Goal: Information Seeking & Learning: Check status

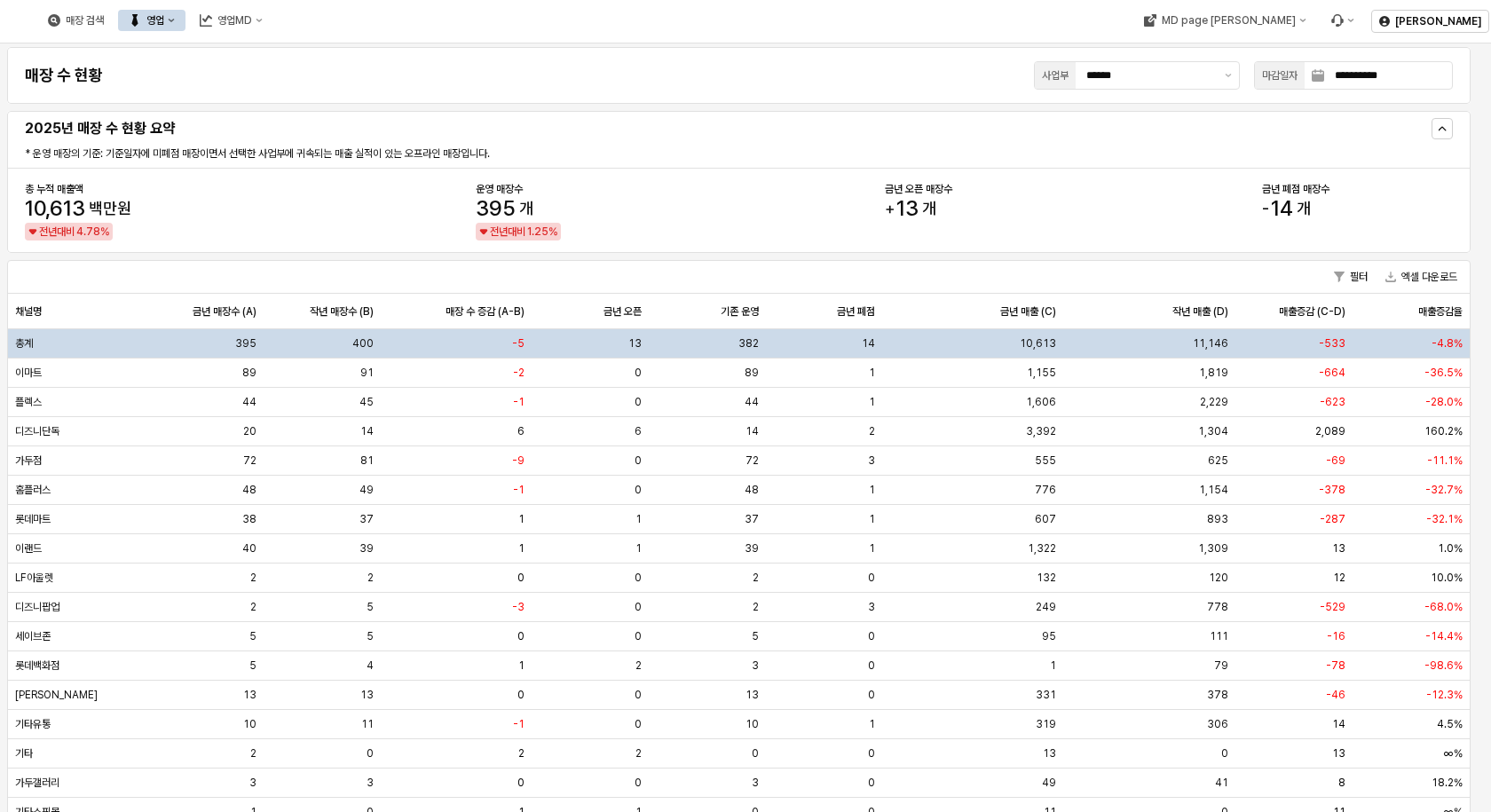
click at [185, 10] on button "영업" at bounding box center [152, 20] width 68 height 21
click at [321, 54] on div "목표매출 달성현황" at bounding box center [349, 52] width 94 height 14
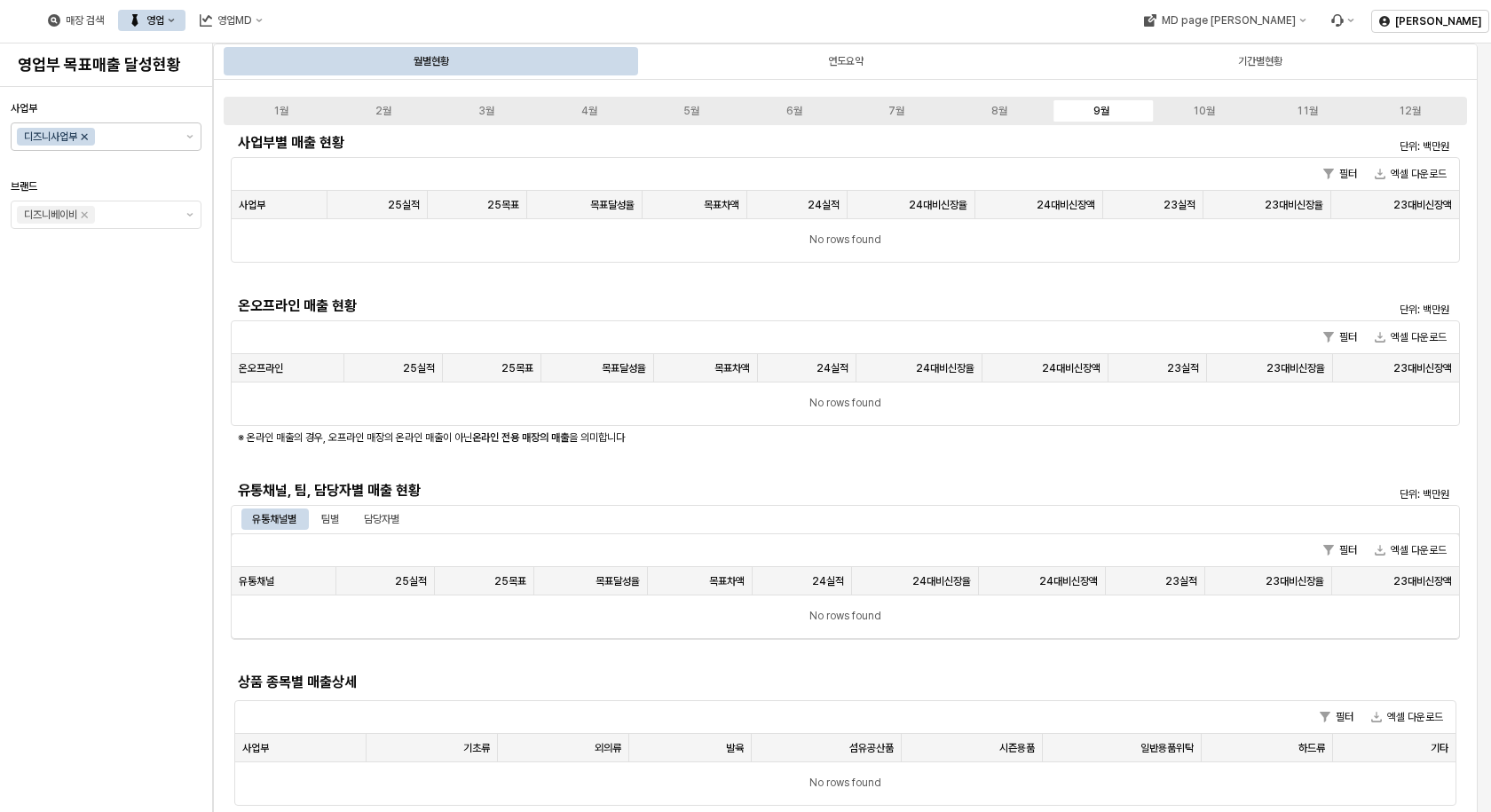
click at [90, 137] on icon "Remove 디즈니사업부" at bounding box center [84, 136] width 14 height 14
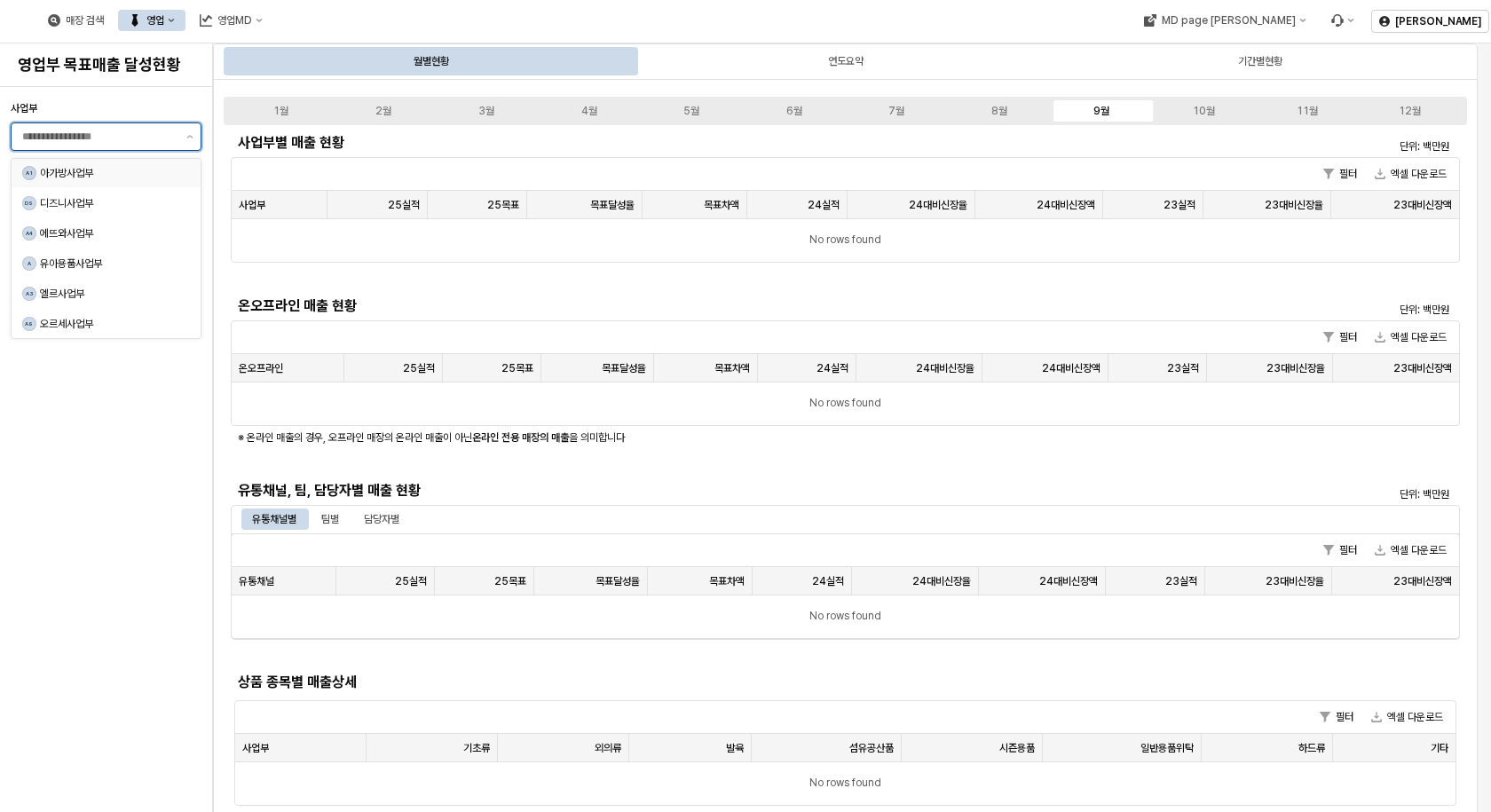
click at [58, 175] on div "아가방사업부" at bounding box center [110, 173] width 139 height 14
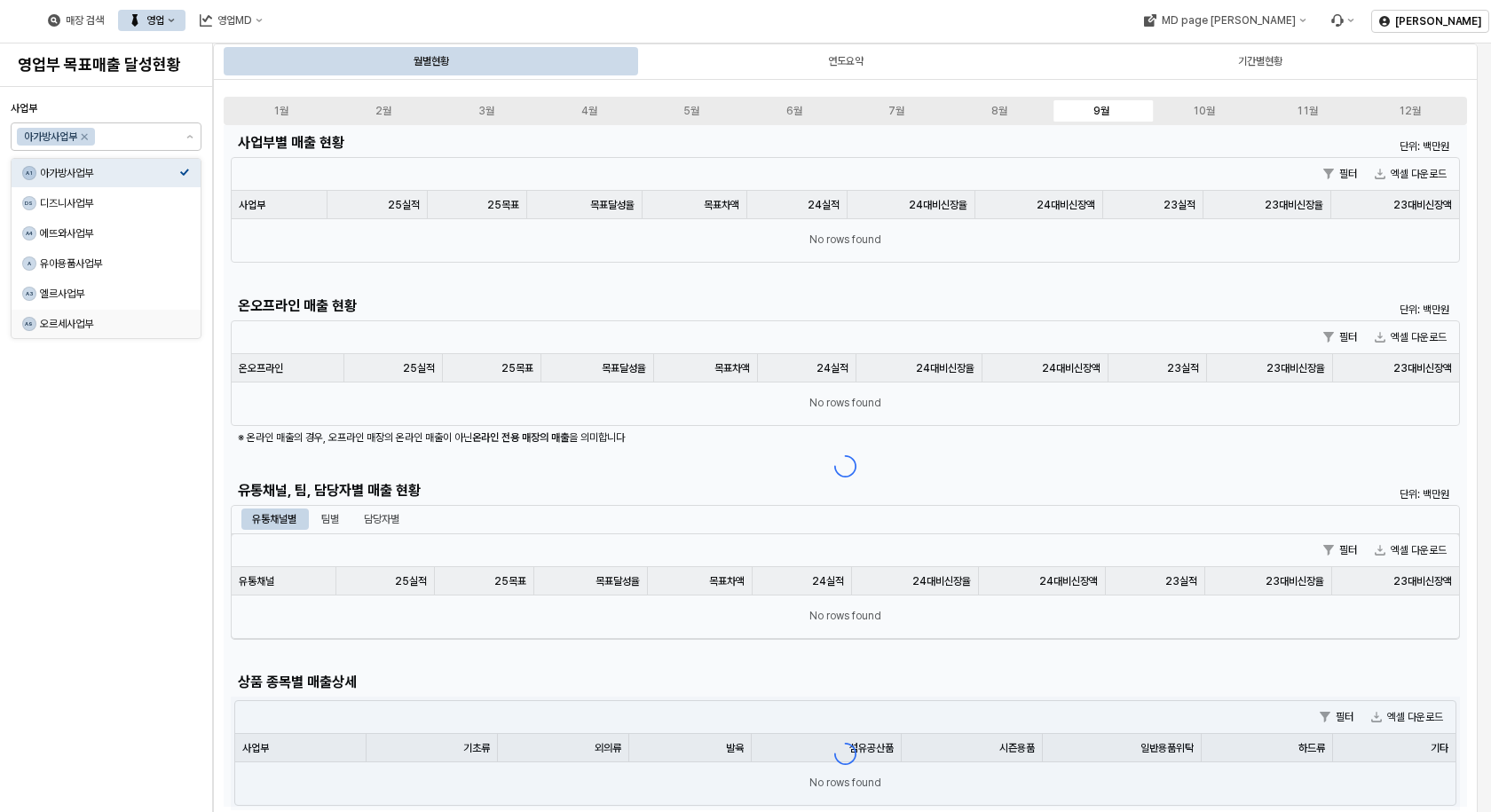
click at [110, 516] on div "사업부 아가방사업부 [GEOGRAPHIC_DATA]" at bounding box center [106, 449] width 191 height 711
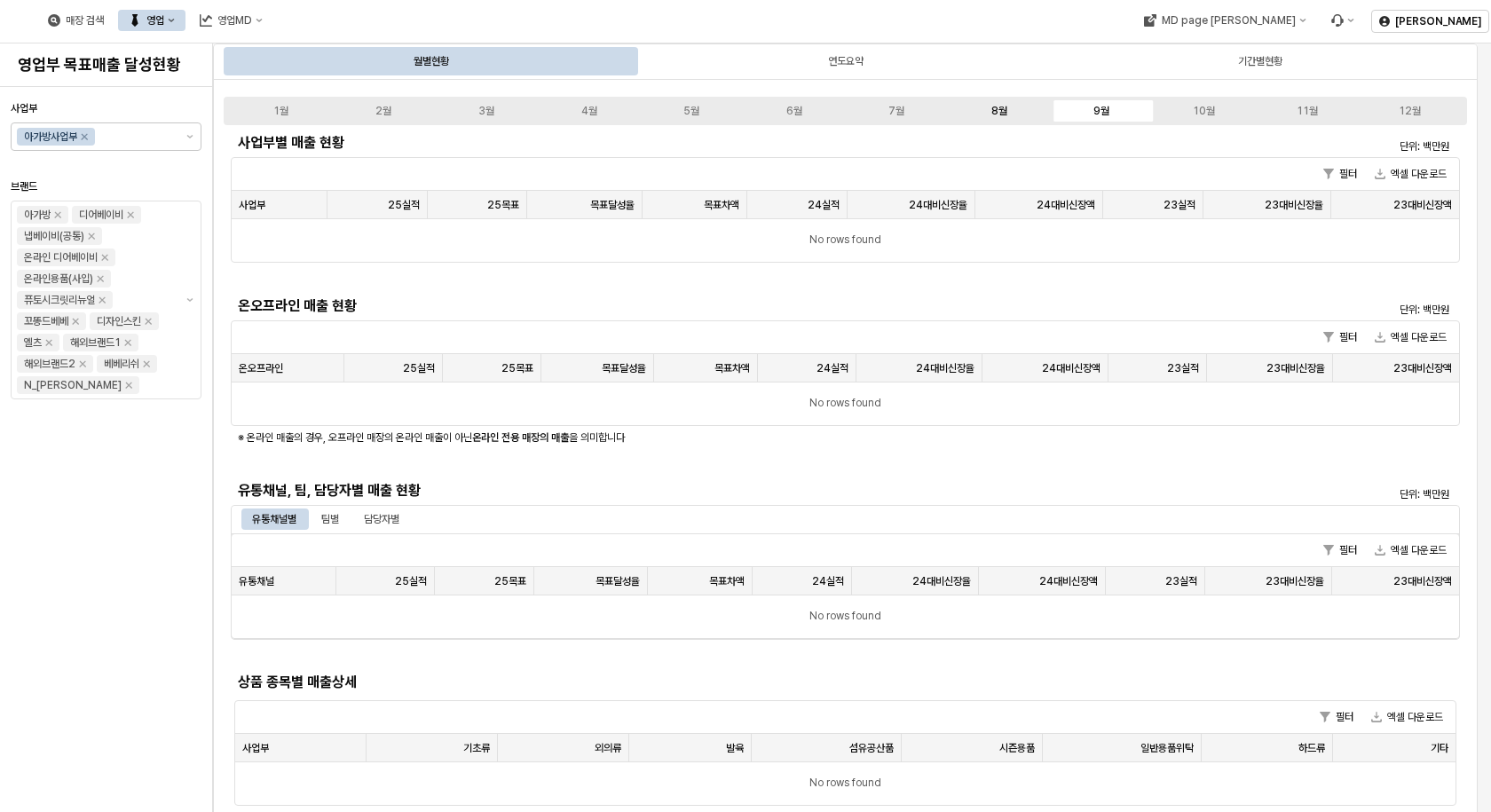
click at [1000, 111] on div "8월" at bounding box center [998, 111] width 16 height 12
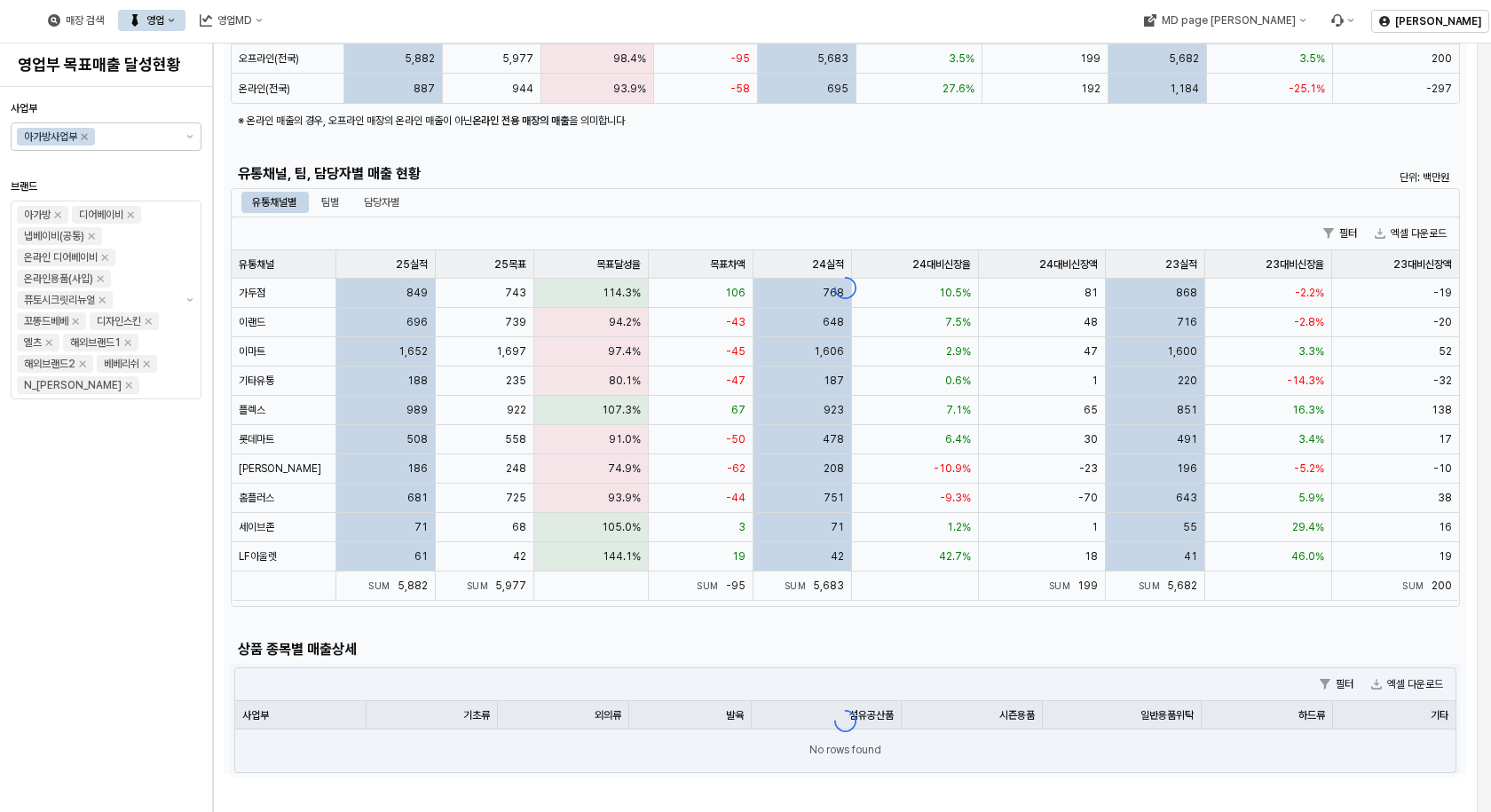
scroll to position [355, 0]
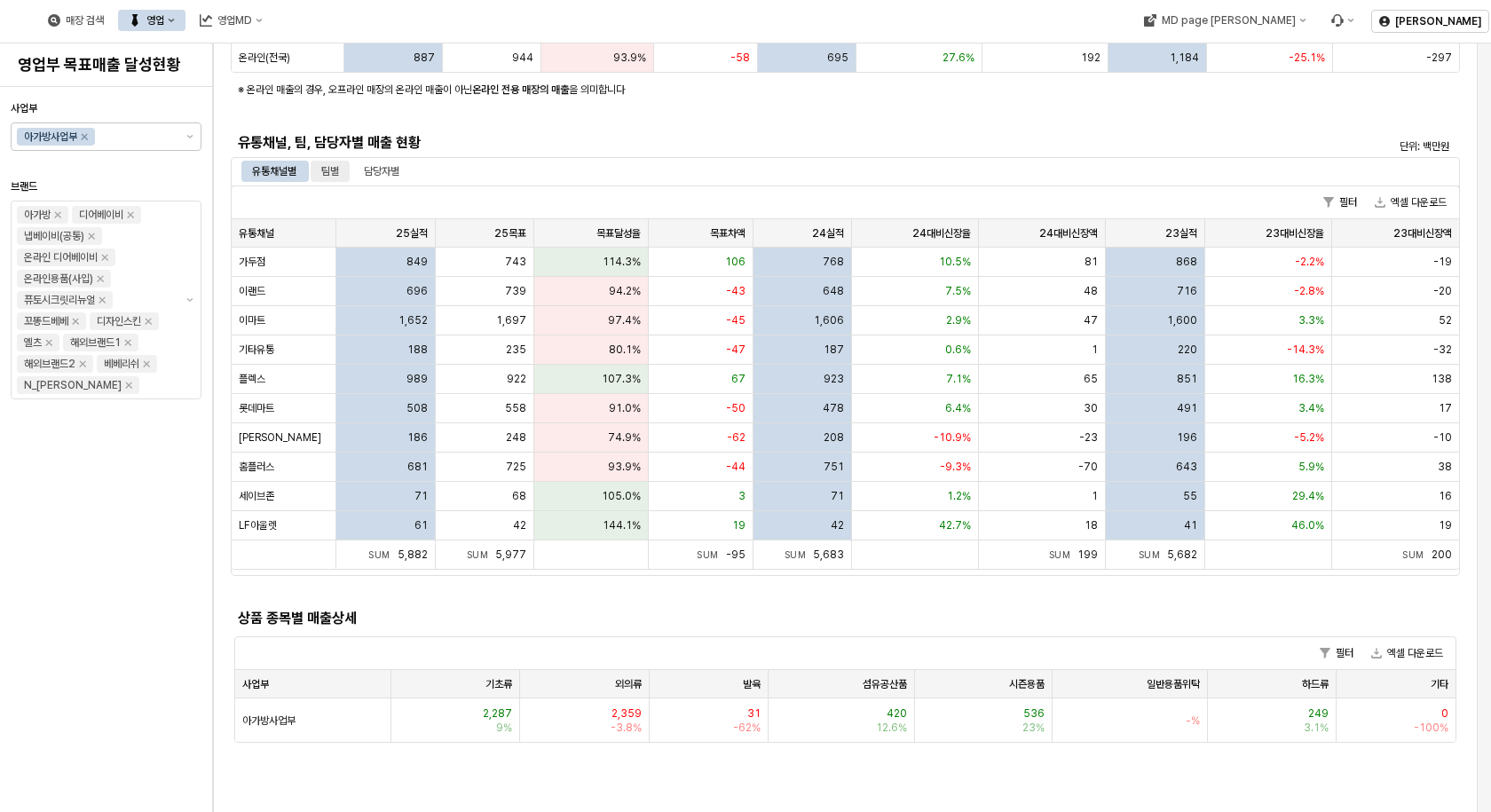
click at [327, 167] on div "팀별" at bounding box center [329, 171] width 18 height 21
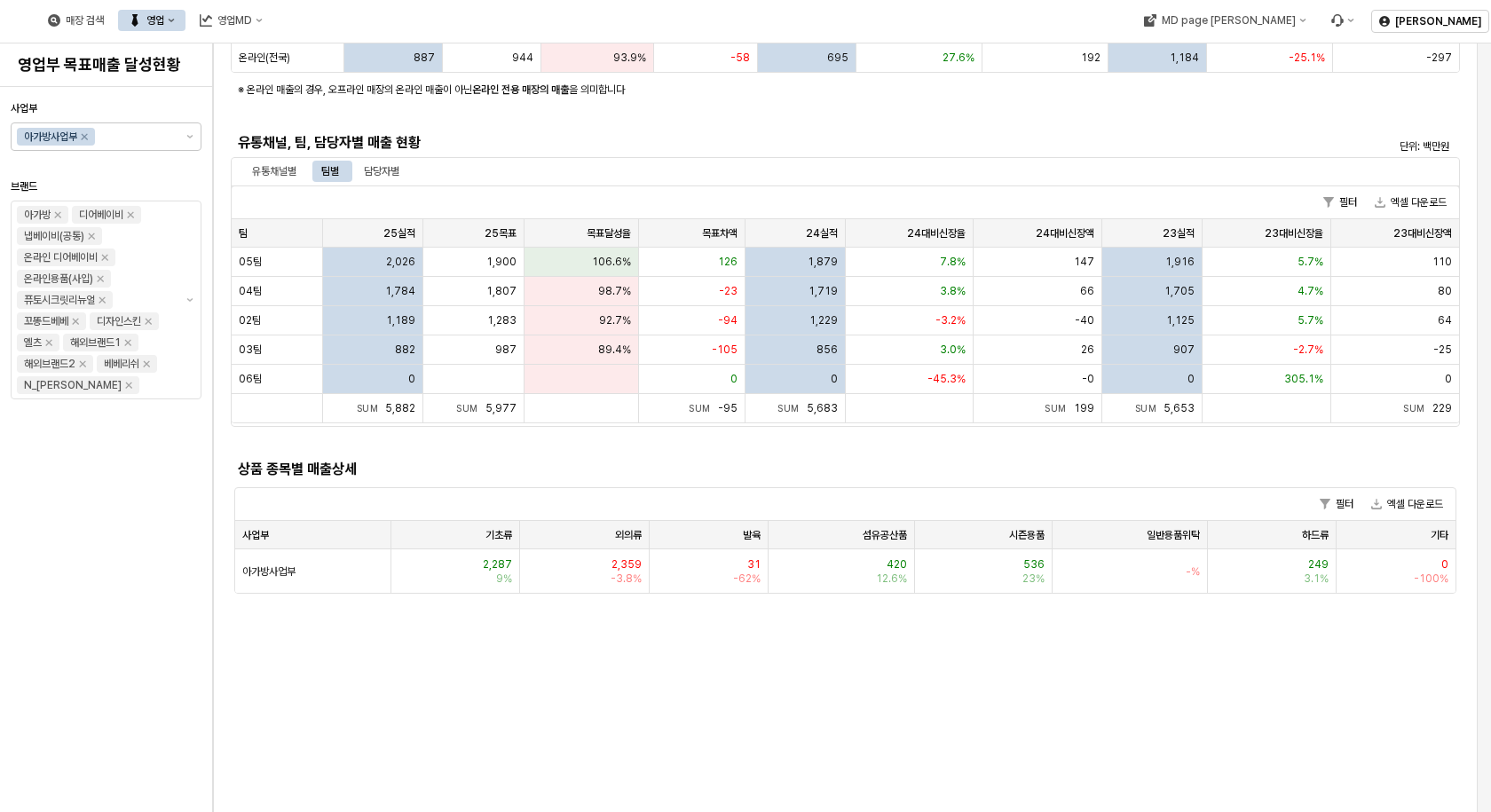
click at [391, 156] on div "유통채널, 팀, 담당자별 매출 현황" at bounding box center [692, 143] width 922 height 29
click at [391, 168] on div "담당자별" at bounding box center [381, 171] width 35 height 21
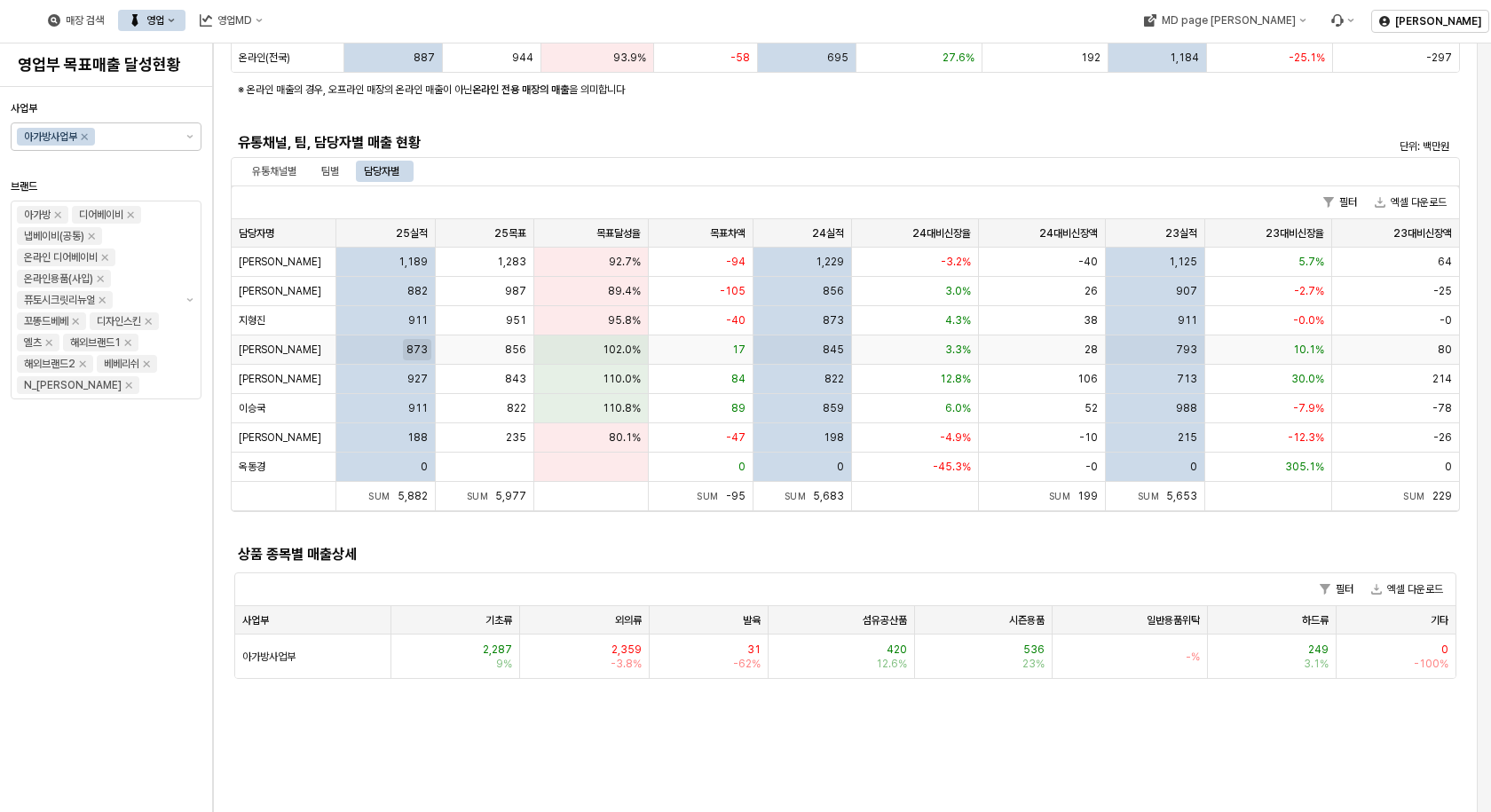
click at [419, 346] on span "873" at bounding box center [417, 349] width 21 height 14
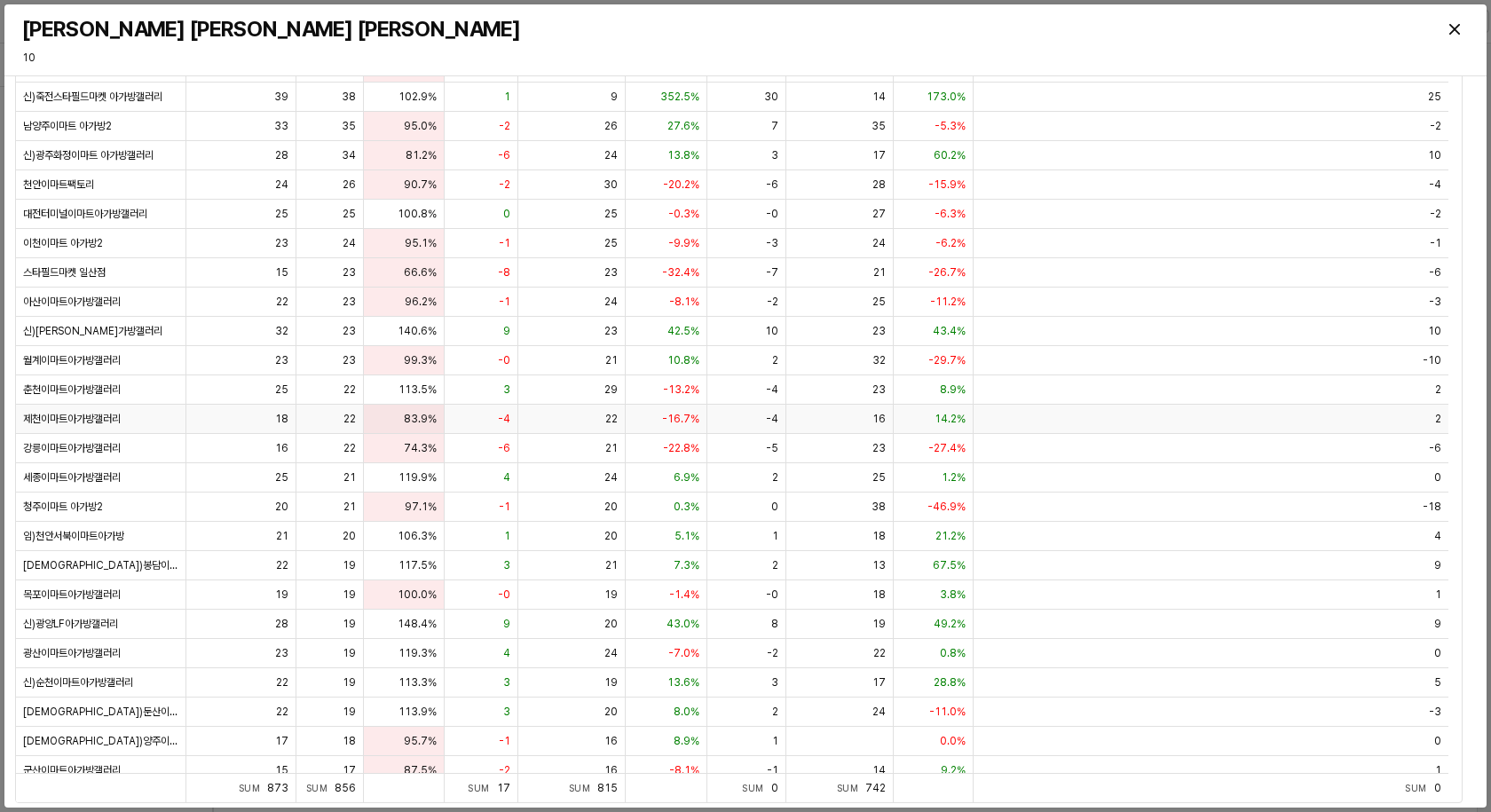
scroll to position [31, 0]
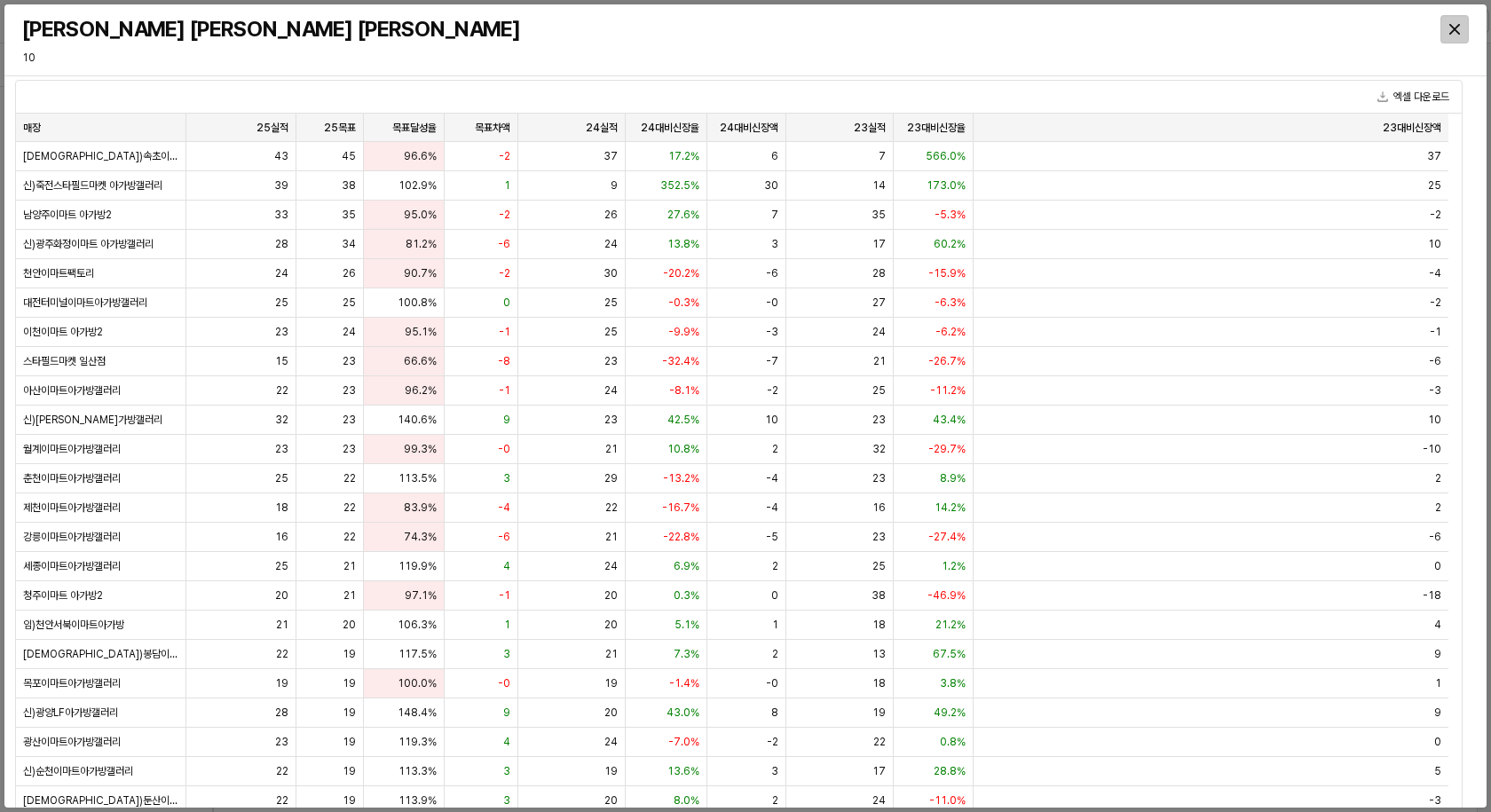
click at [1457, 35] on div "Close" at bounding box center [1455, 30] width 27 height 27
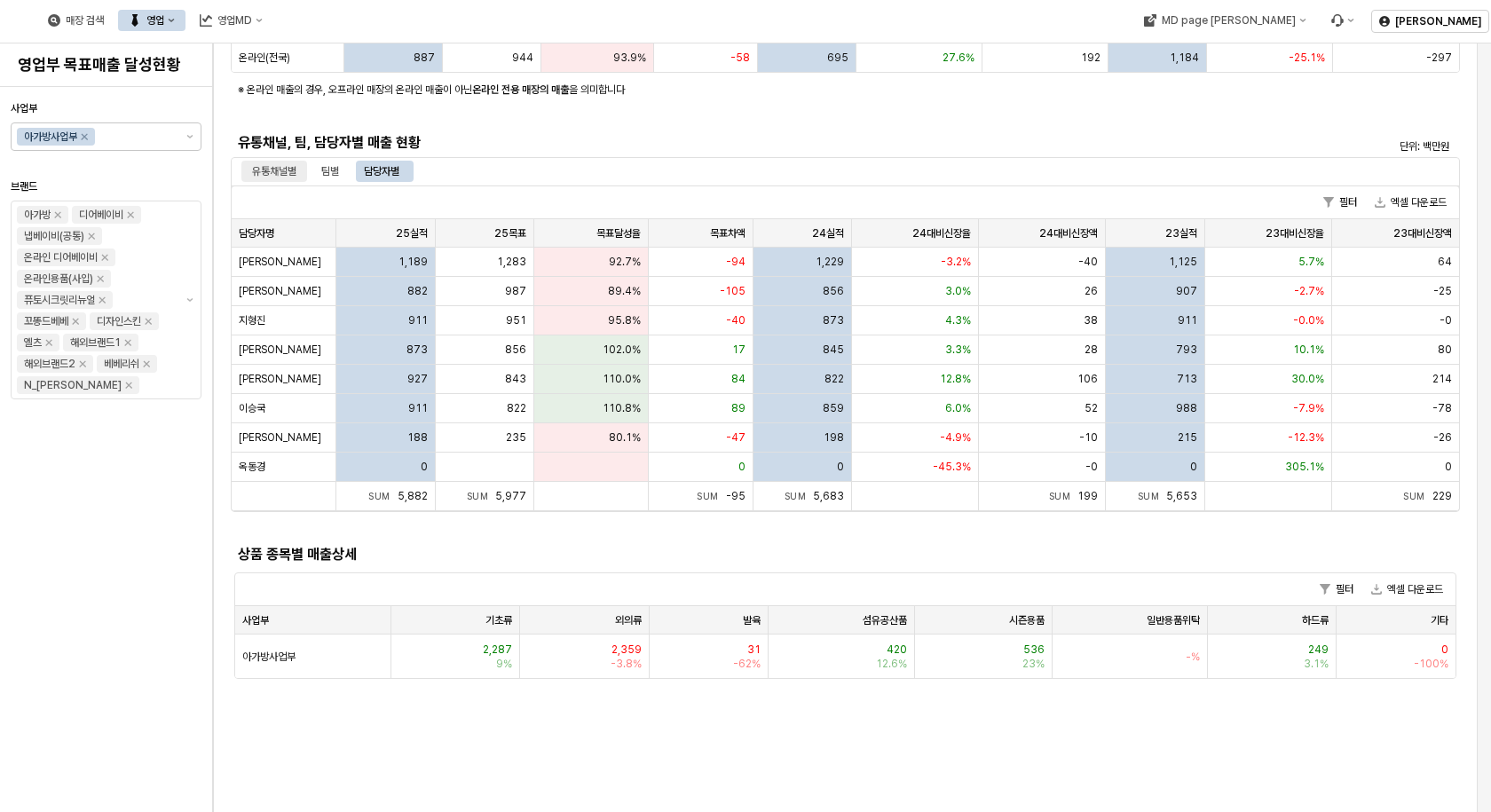
click at [267, 170] on div "유통채널별" at bounding box center [274, 171] width 44 height 21
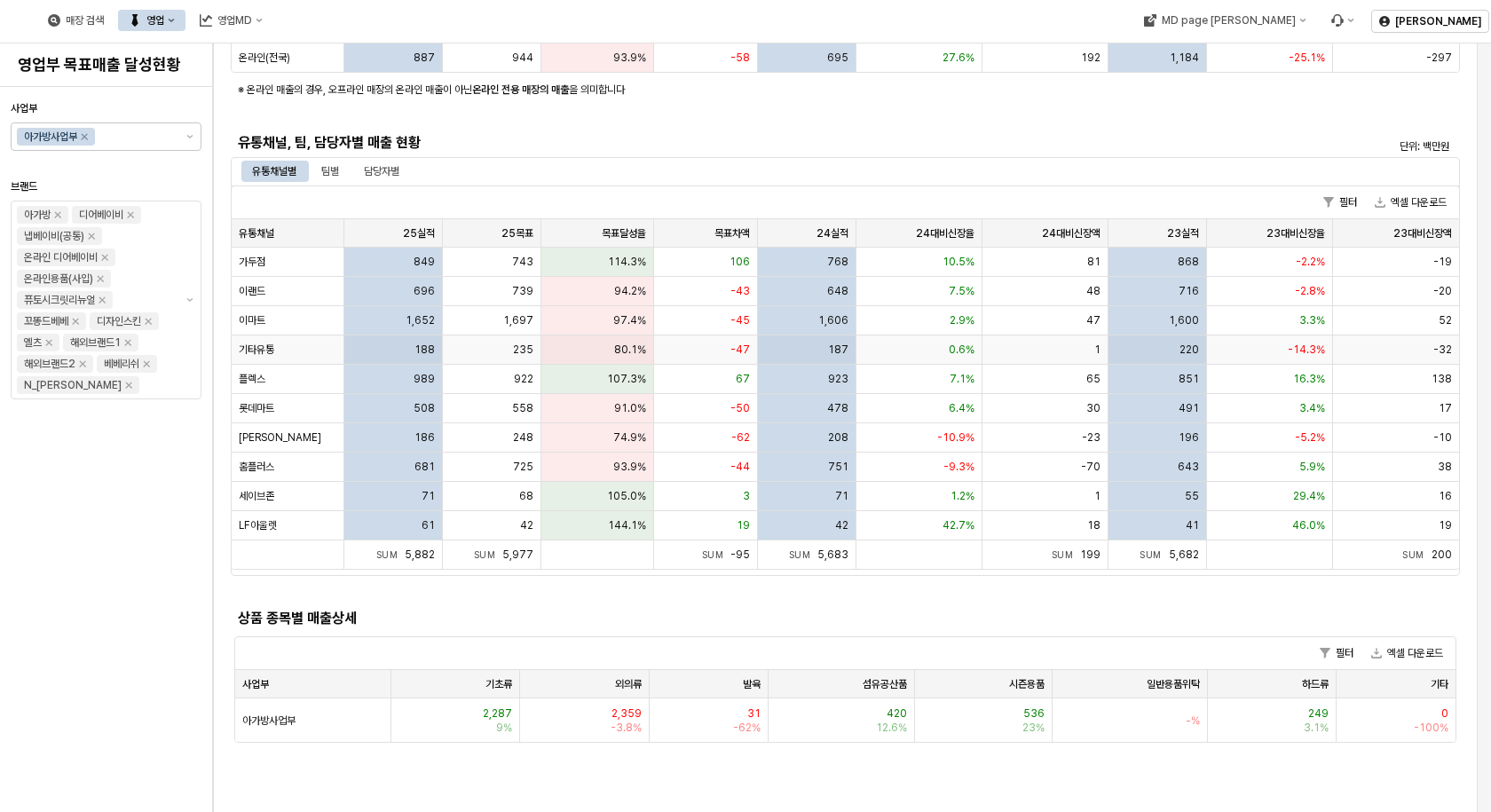
drag, startPoint x: 402, startPoint y: 335, endPoint x: 1014, endPoint y: 97, distance: 656.6
click at [857, 92] on p "※ 온라인 매출의 경우, 오프라인 매장의 온라인 매출이 아닌 온라인 전용 매장의 매출 을 의미합니다" at bounding box center [743, 90] width 1010 height 16
click at [1412, 200] on button "엑셀 다운로드" at bounding box center [1410, 202] width 86 height 21
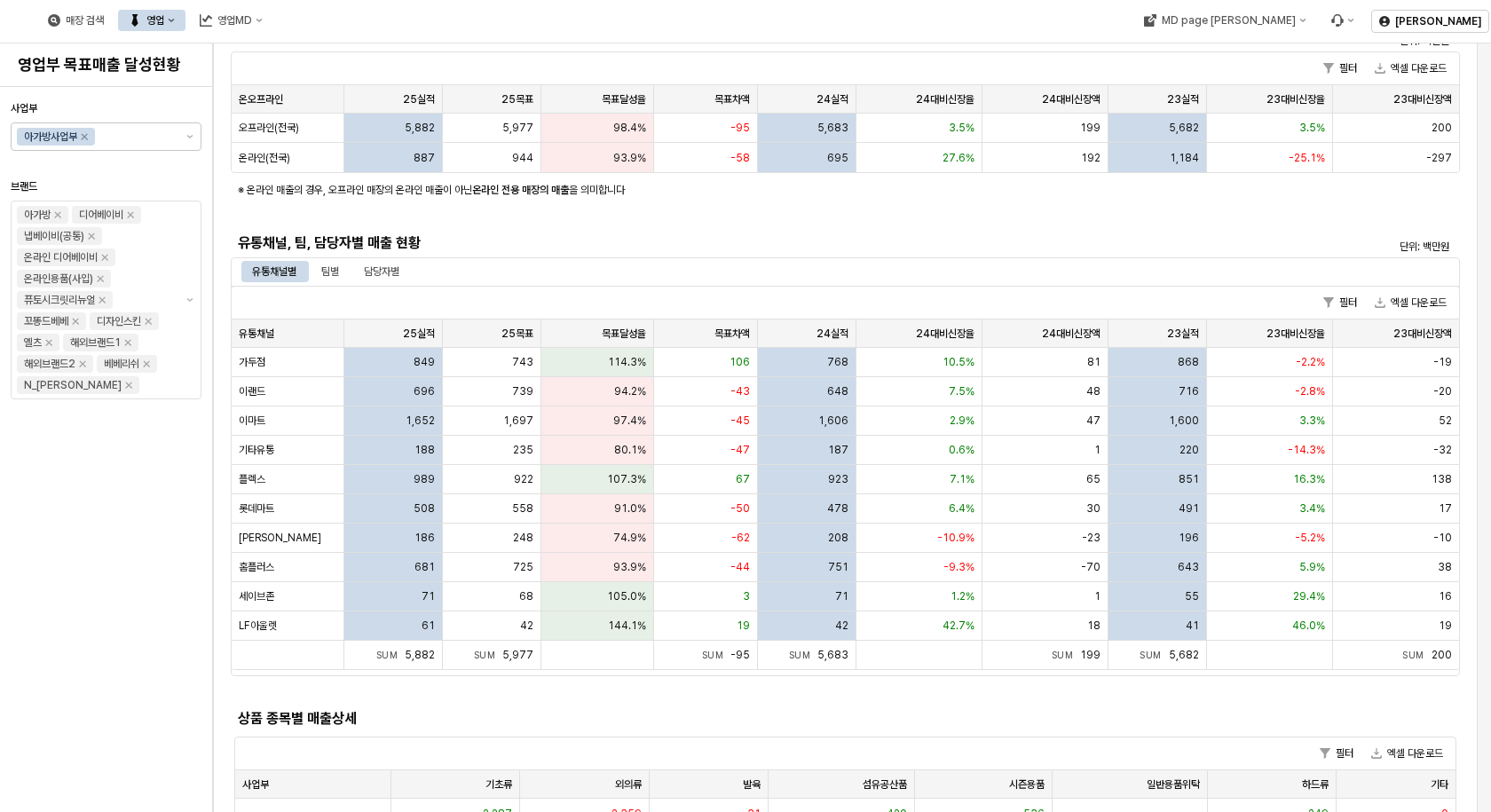
scroll to position [0, 0]
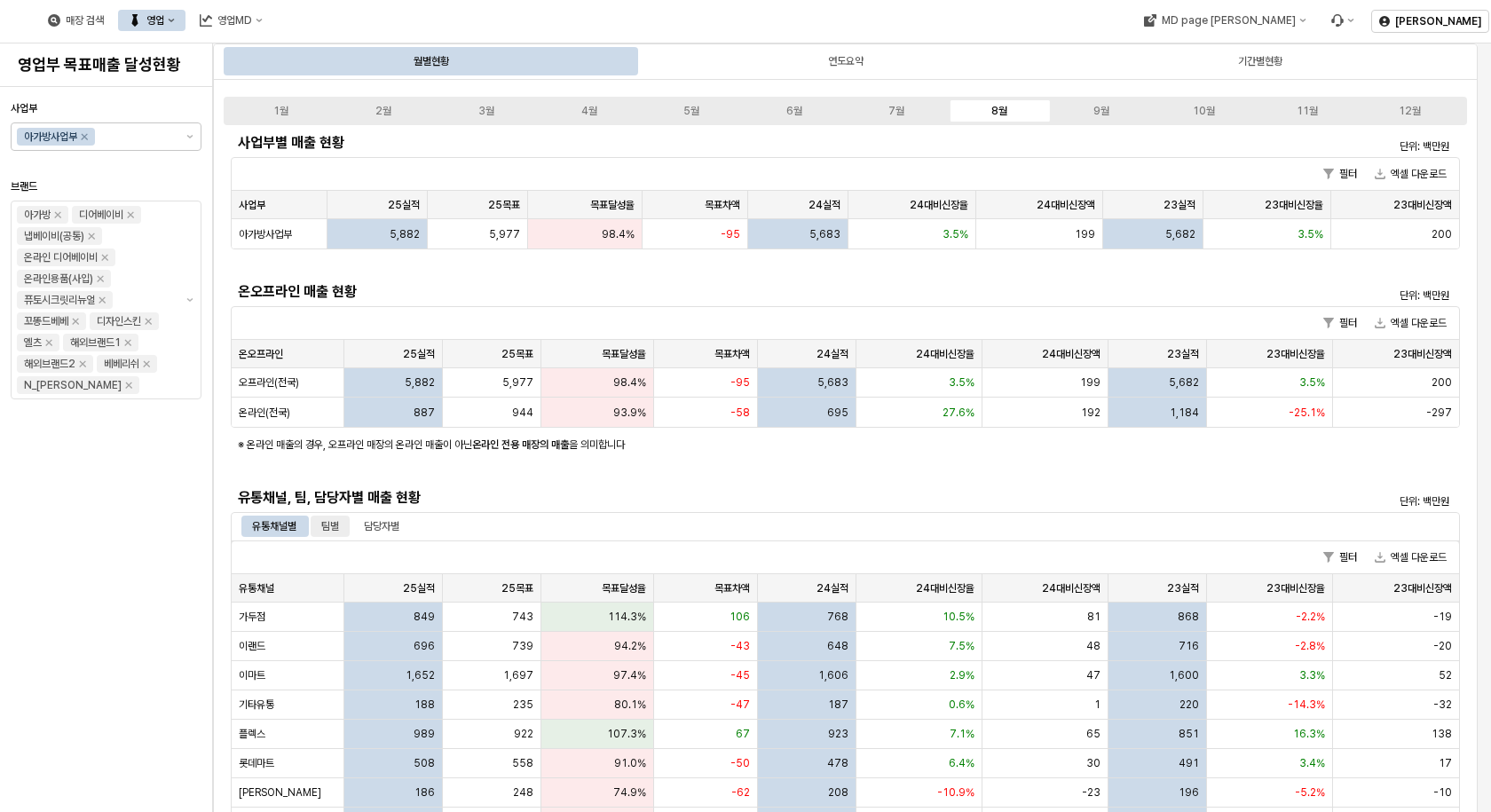
click at [337, 525] on div "팀별" at bounding box center [329, 526] width 18 height 21
